Goal: Task Accomplishment & Management: Use online tool/utility

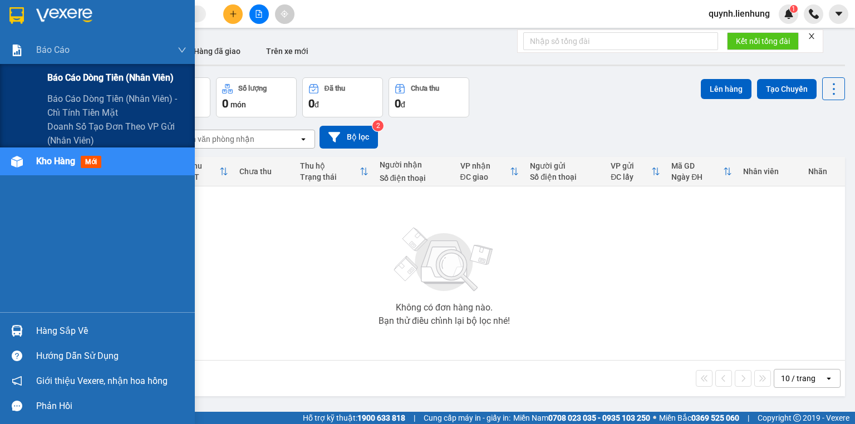
click at [87, 77] on span "Báo cáo dòng tiền (nhân viên)" at bounding box center [110, 78] width 126 height 14
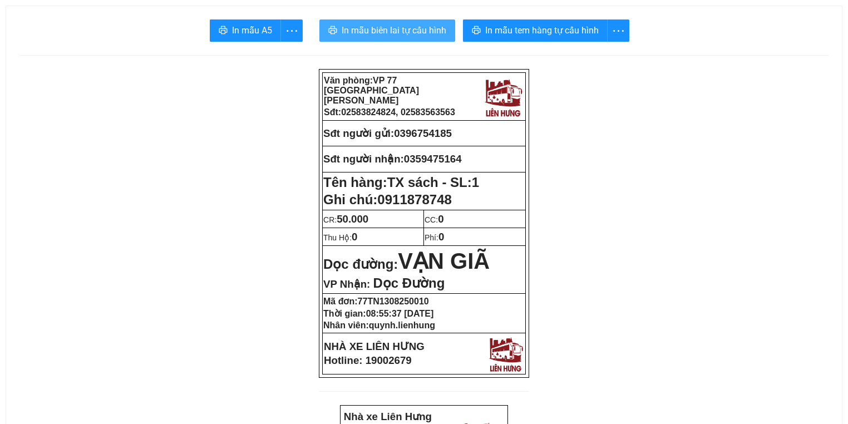
click at [378, 31] on span "In mẫu biên lai tự cấu hình" at bounding box center [394, 30] width 105 height 14
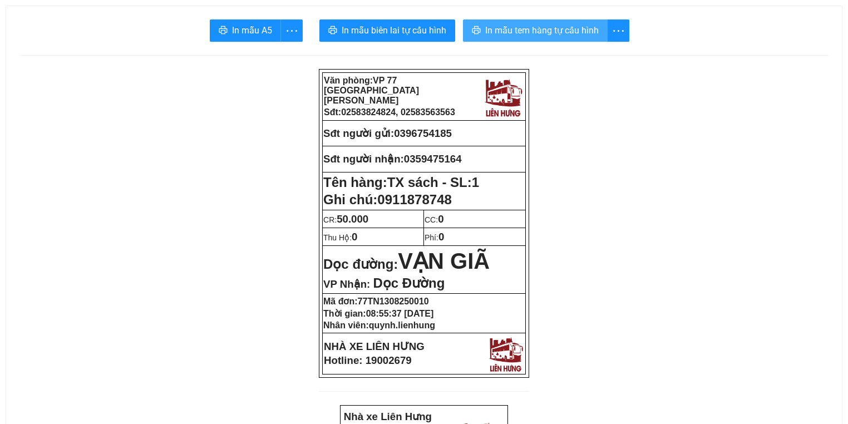
click at [537, 22] on button "In mẫu tem hàng tự cấu hình" at bounding box center [535, 30] width 145 height 22
click at [536, 26] on span "In mẫu tem hàng tự cấu hình" at bounding box center [542, 30] width 114 height 14
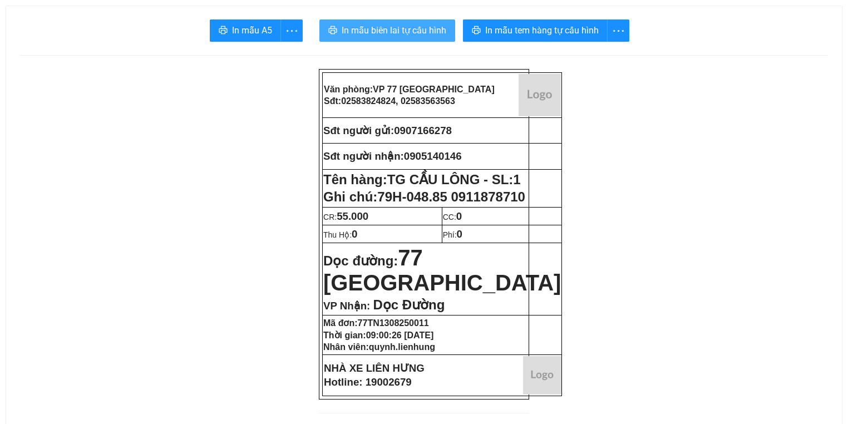
click at [403, 31] on span "In mẫu biên lai tự cấu hình" at bounding box center [394, 30] width 105 height 14
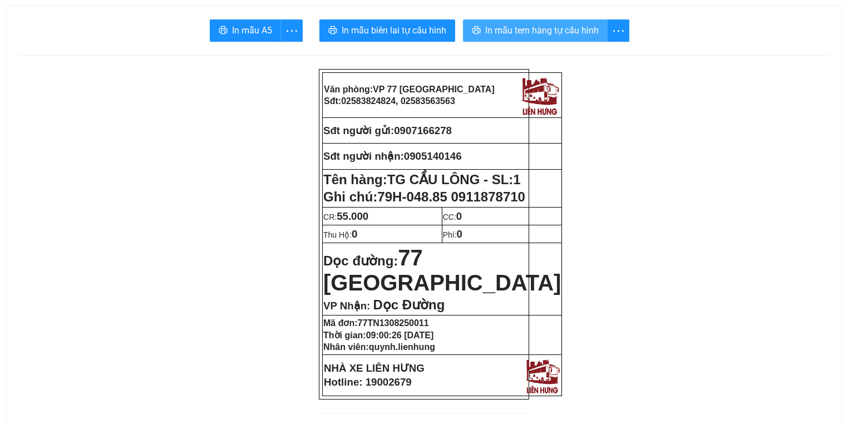
click at [537, 28] on span "In mẫu tem hàng tự cấu hình" at bounding box center [542, 30] width 114 height 14
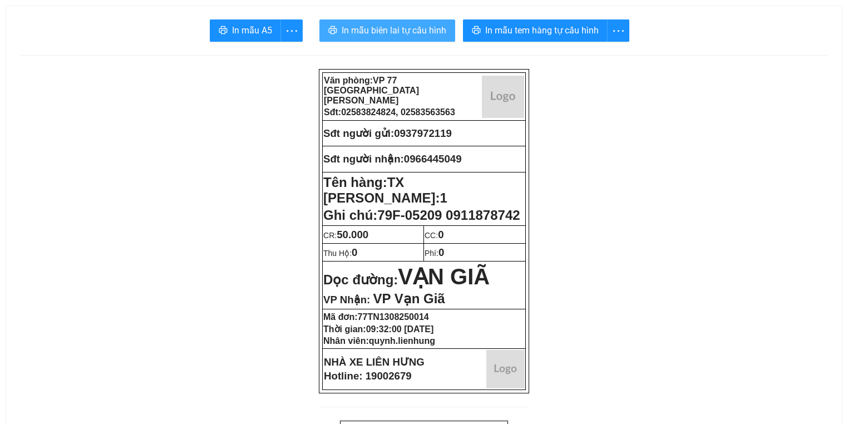
click at [386, 31] on span "In mẫu biên lai tự cấu hình" at bounding box center [394, 30] width 105 height 14
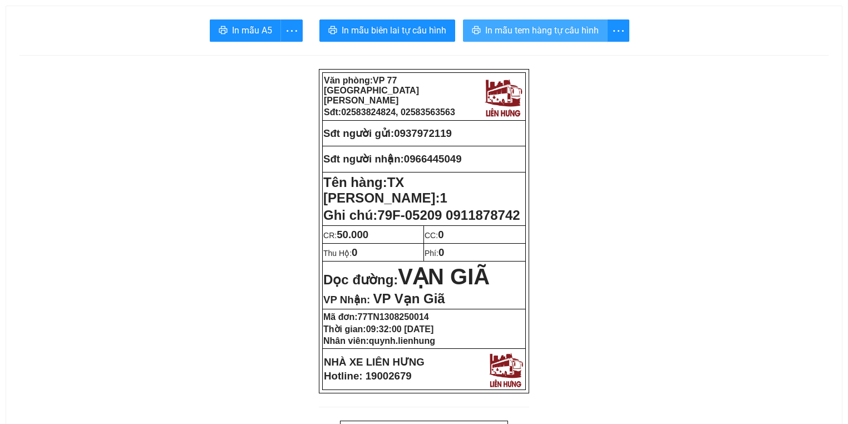
click at [550, 40] on button "In mẫu tem hàng tự cấu hình" at bounding box center [535, 30] width 145 height 22
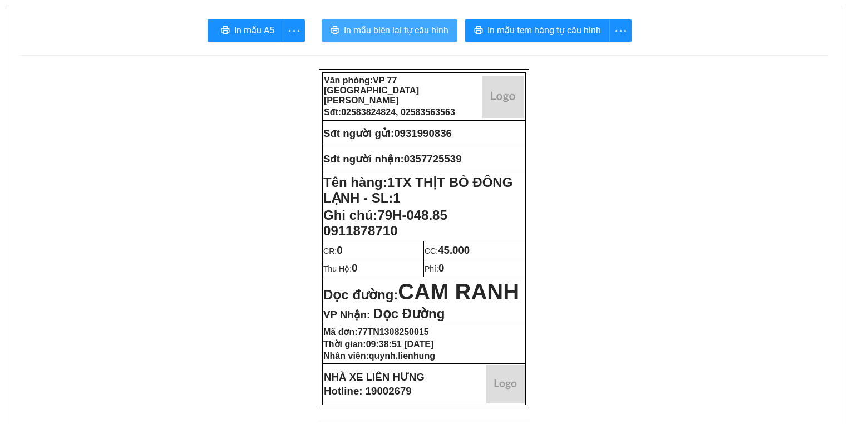
click at [432, 29] on span "In mẫu biên lai tự cấu hình" at bounding box center [396, 30] width 105 height 14
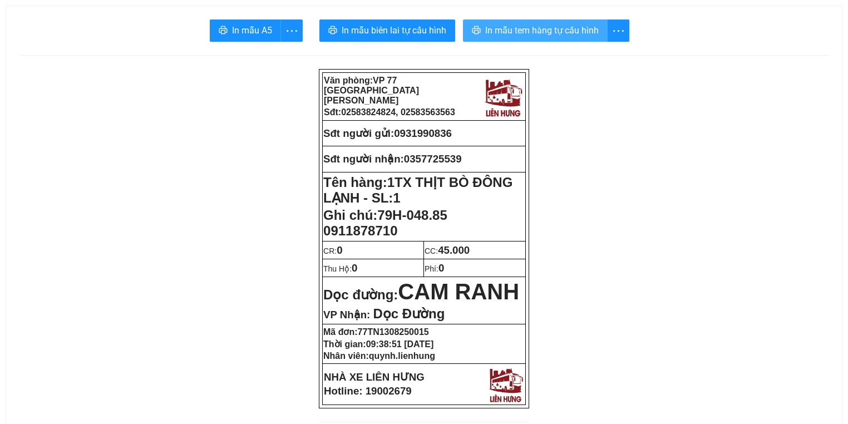
click at [527, 32] on span "In mẫu tem hàng tự cấu hình" at bounding box center [542, 30] width 114 height 14
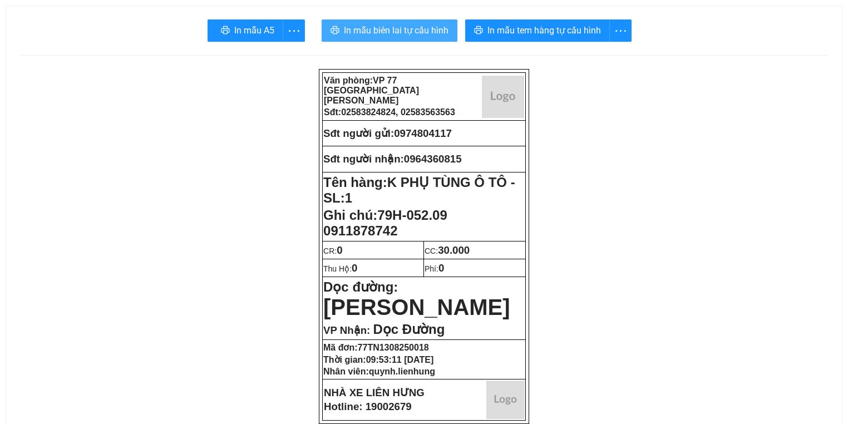
click at [395, 33] on span "In mẫu biên lai tự cấu hình" at bounding box center [396, 30] width 105 height 14
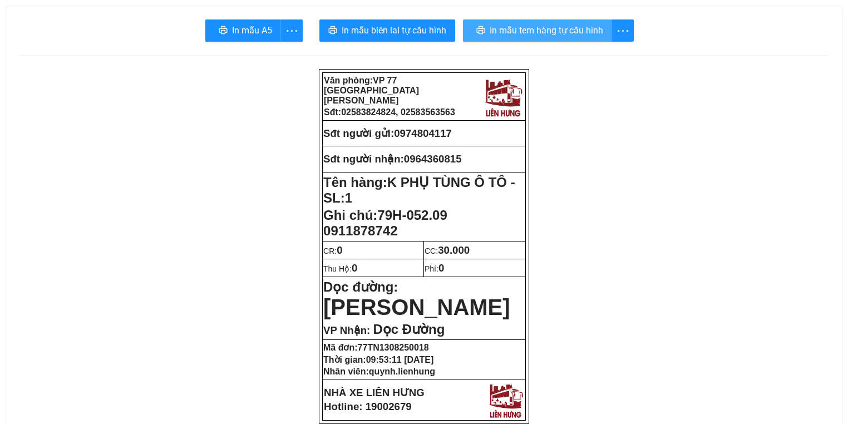
click at [570, 30] on span "In mẫu tem hàng tự cấu hình" at bounding box center [547, 30] width 114 height 14
